Goal: Information Seeking & Learning: Learn about a topic

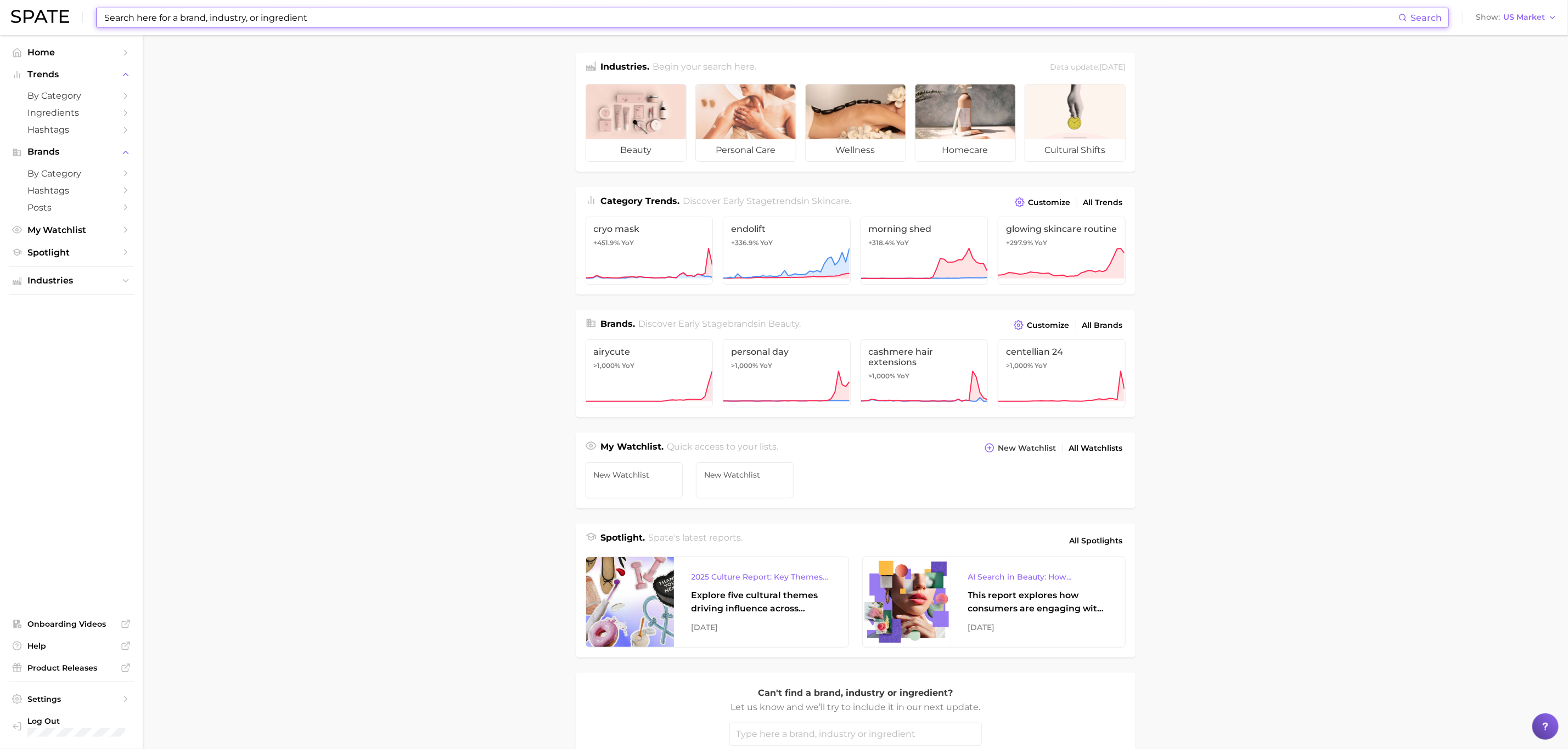
click at [274, 16] on input at bounding box center [750, 17] width 1295 height 19
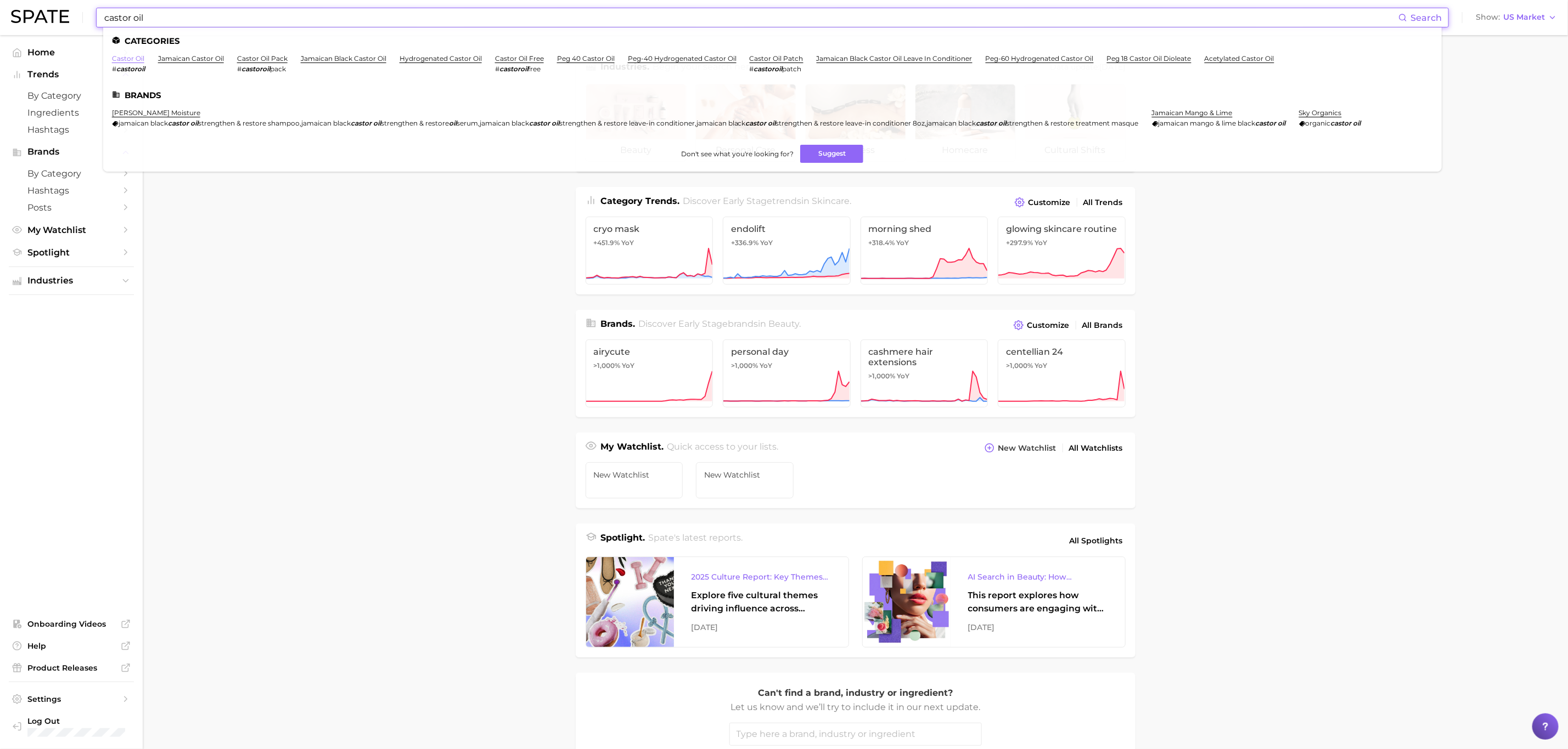
type input "castor oil"
click at [125, 56] on link "castor oil" at bounding box center [127, 58] width 32 height 8
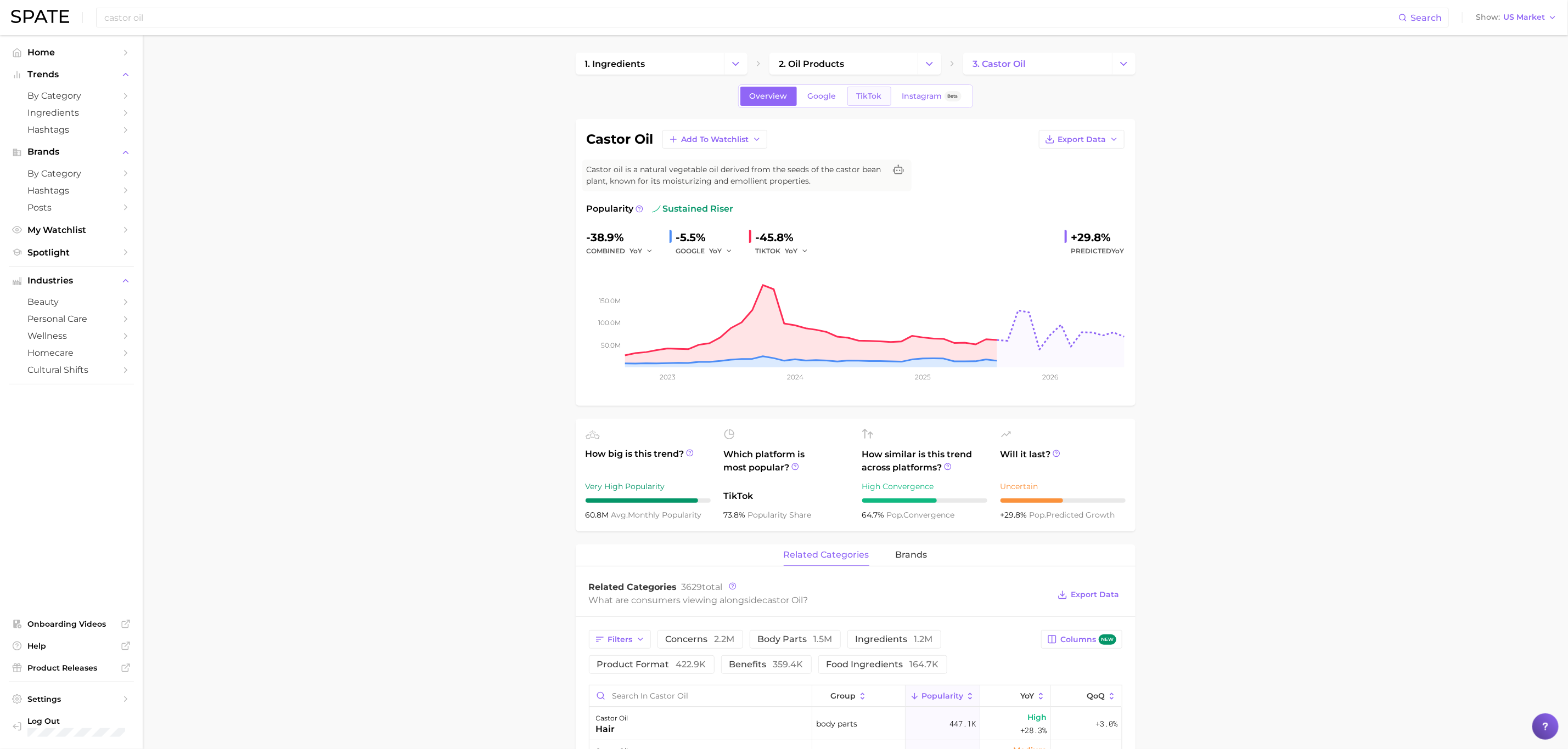
click at [878, 99] on span "TikTok" at bounding box center [869, 96] width 25 height 10
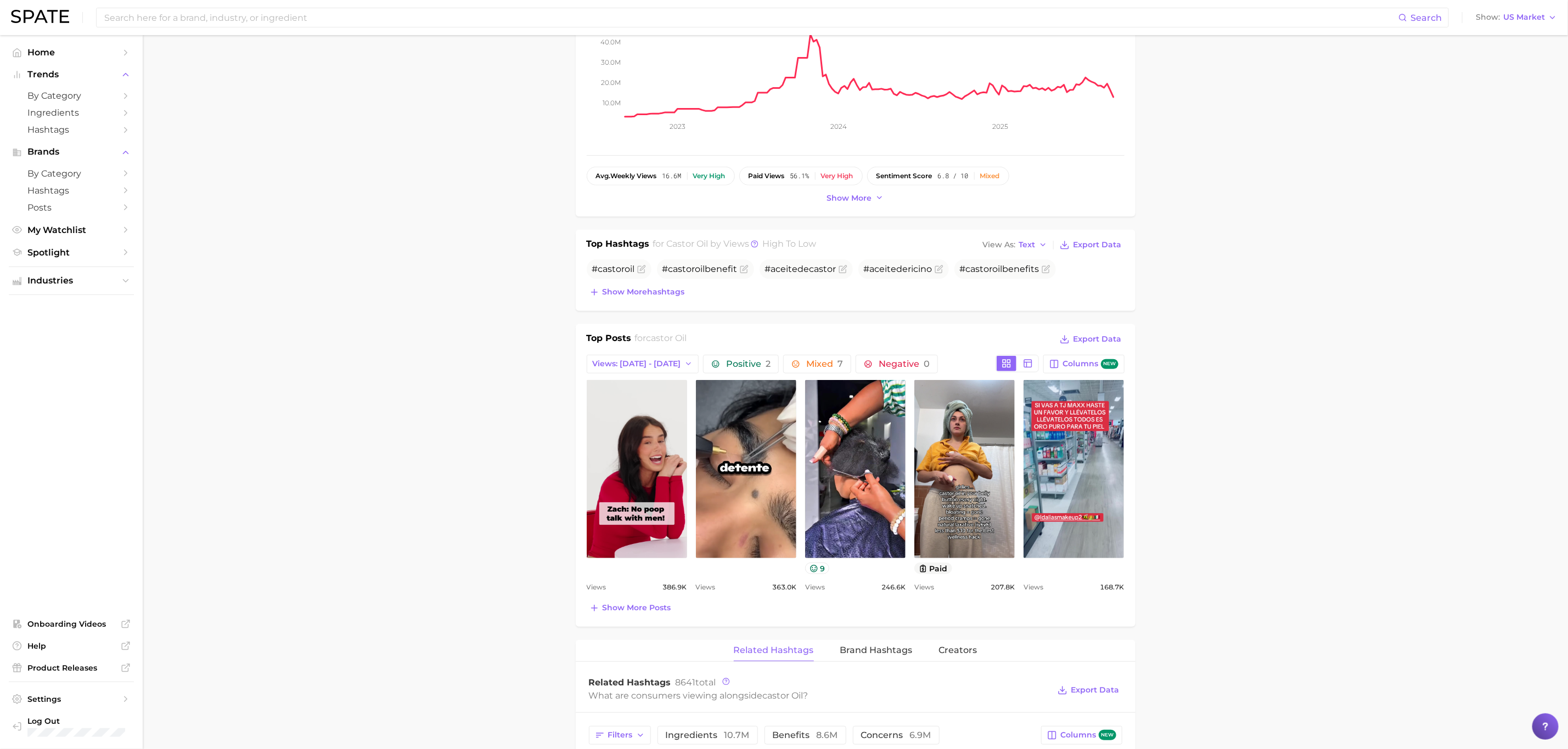
scroll to position [329, 0]
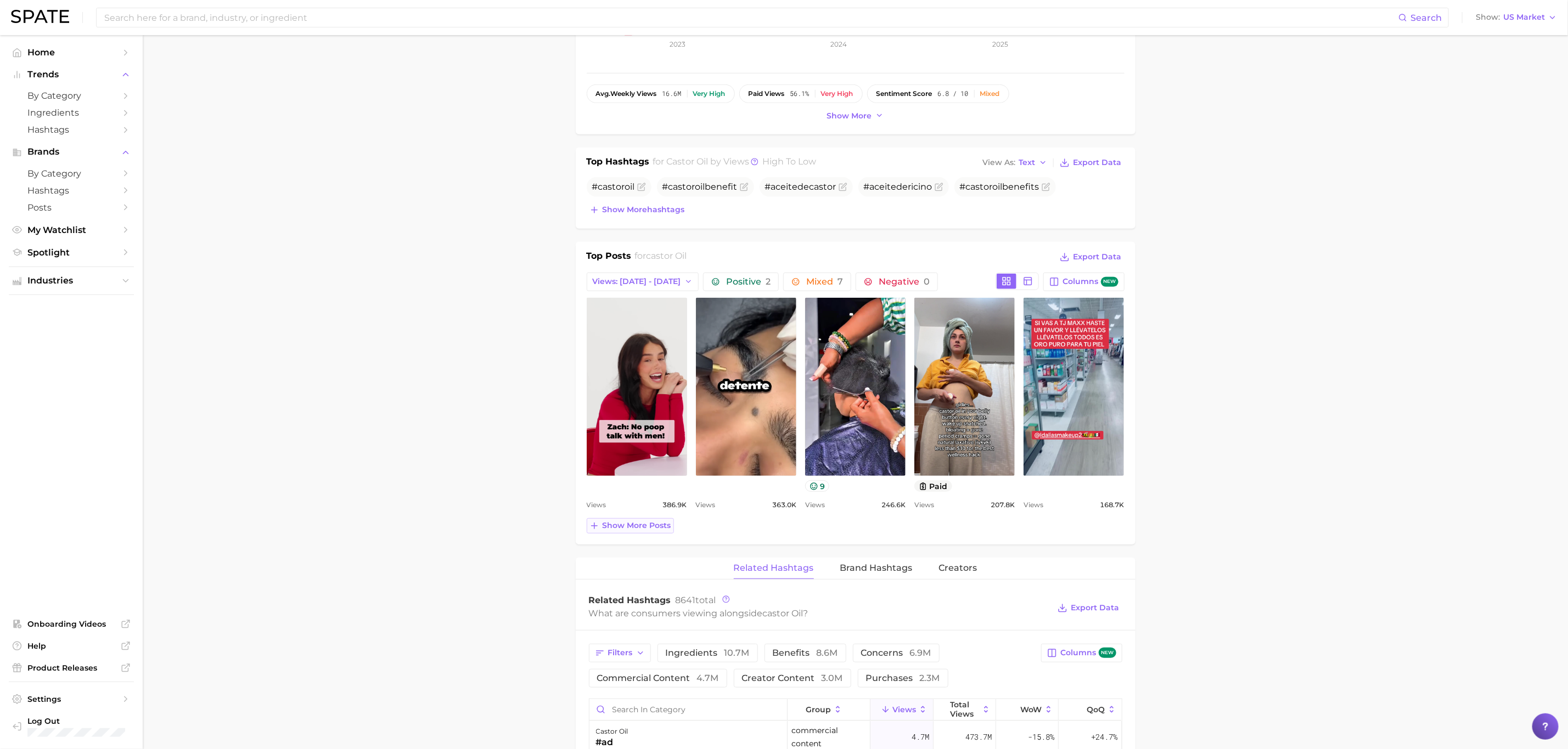
click at [598, 531] on icon at bounding box center [593, 525] width 10 height 10
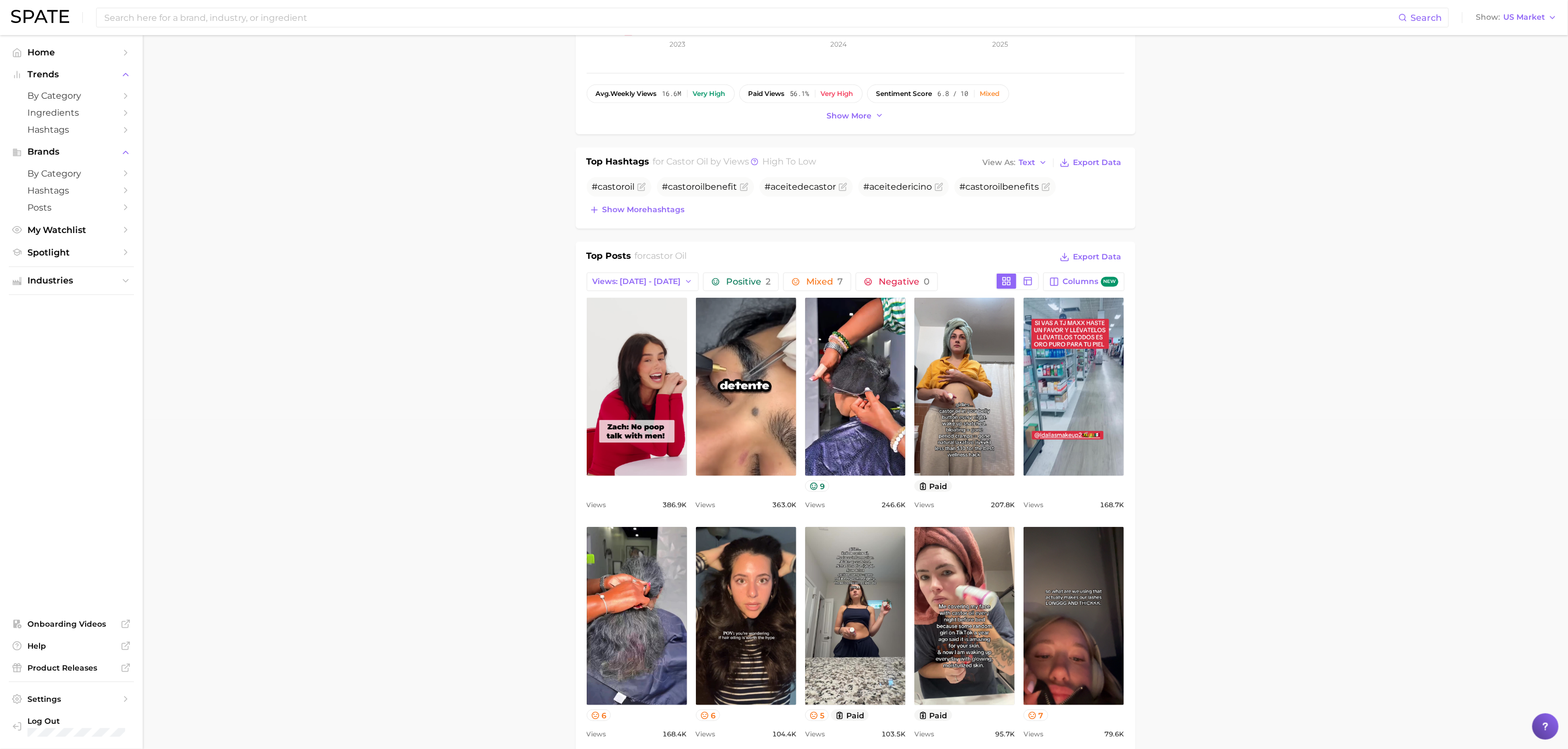
scroll to position [493, 0]
